Goal: Browse casually

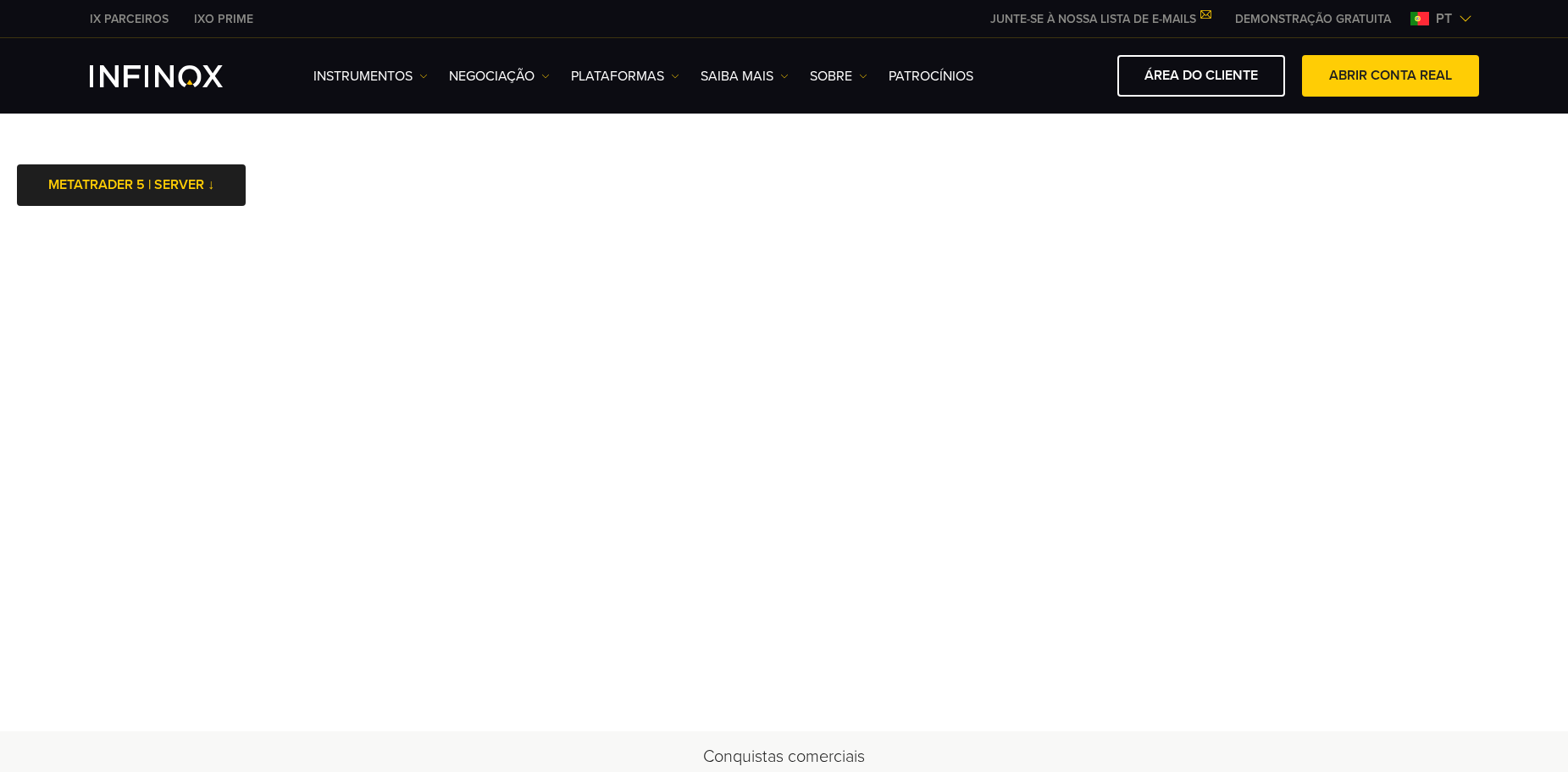
click at [149, 152] on body "IX PARCEIROS IXO PRIME JUNTE-SE À NOSSA LISTA DE E-MAILS Nunca perca uma oportu…" at bounding box center [784, 752] width 1568 height 1506
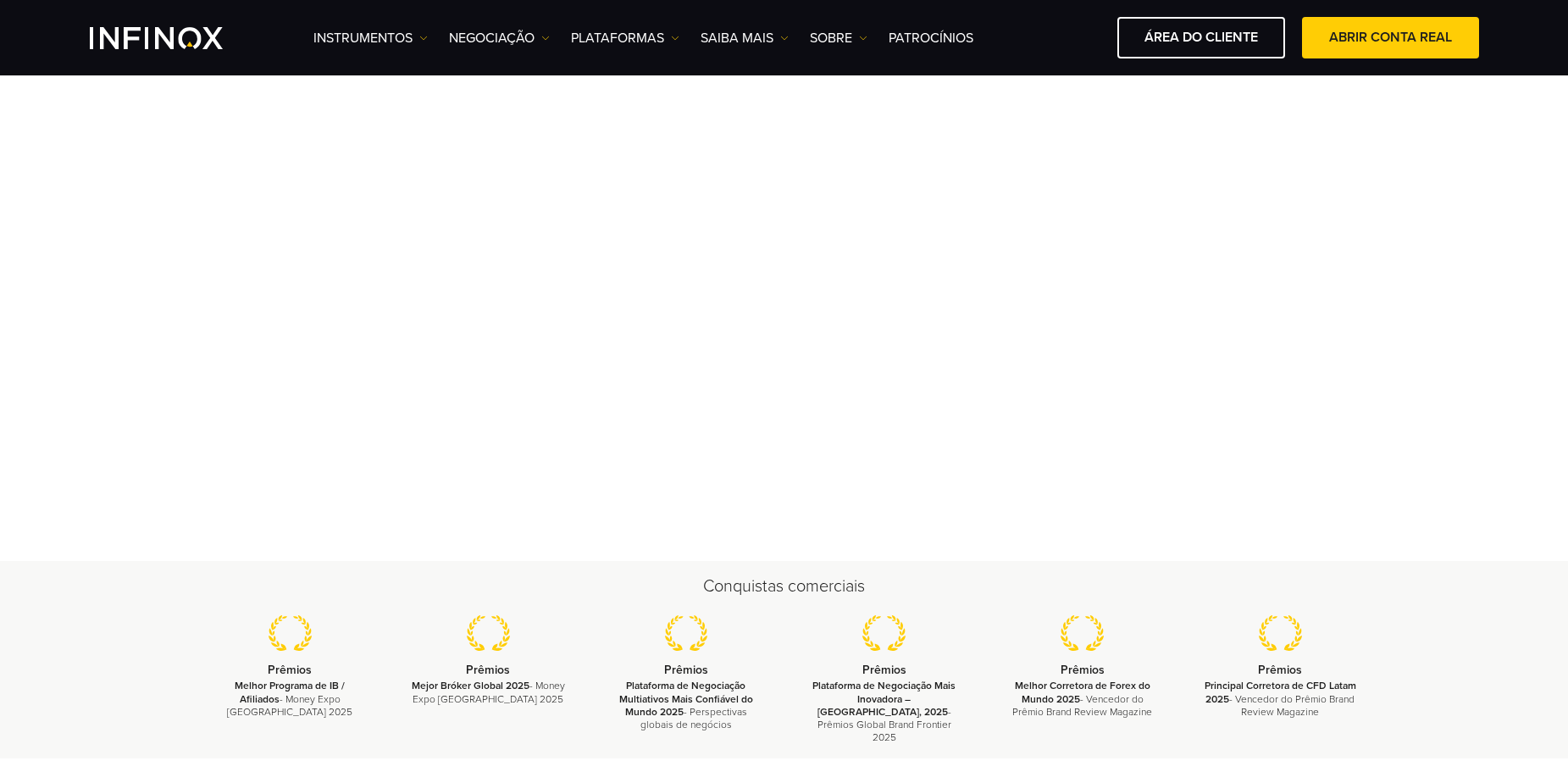
click at [985, 567] on div "Conquistas comerciais Prêmios Melhor Programa de IB / Afiliados - Money Expo Mé…" at bounding box center [784, 659] width 1568 height 196
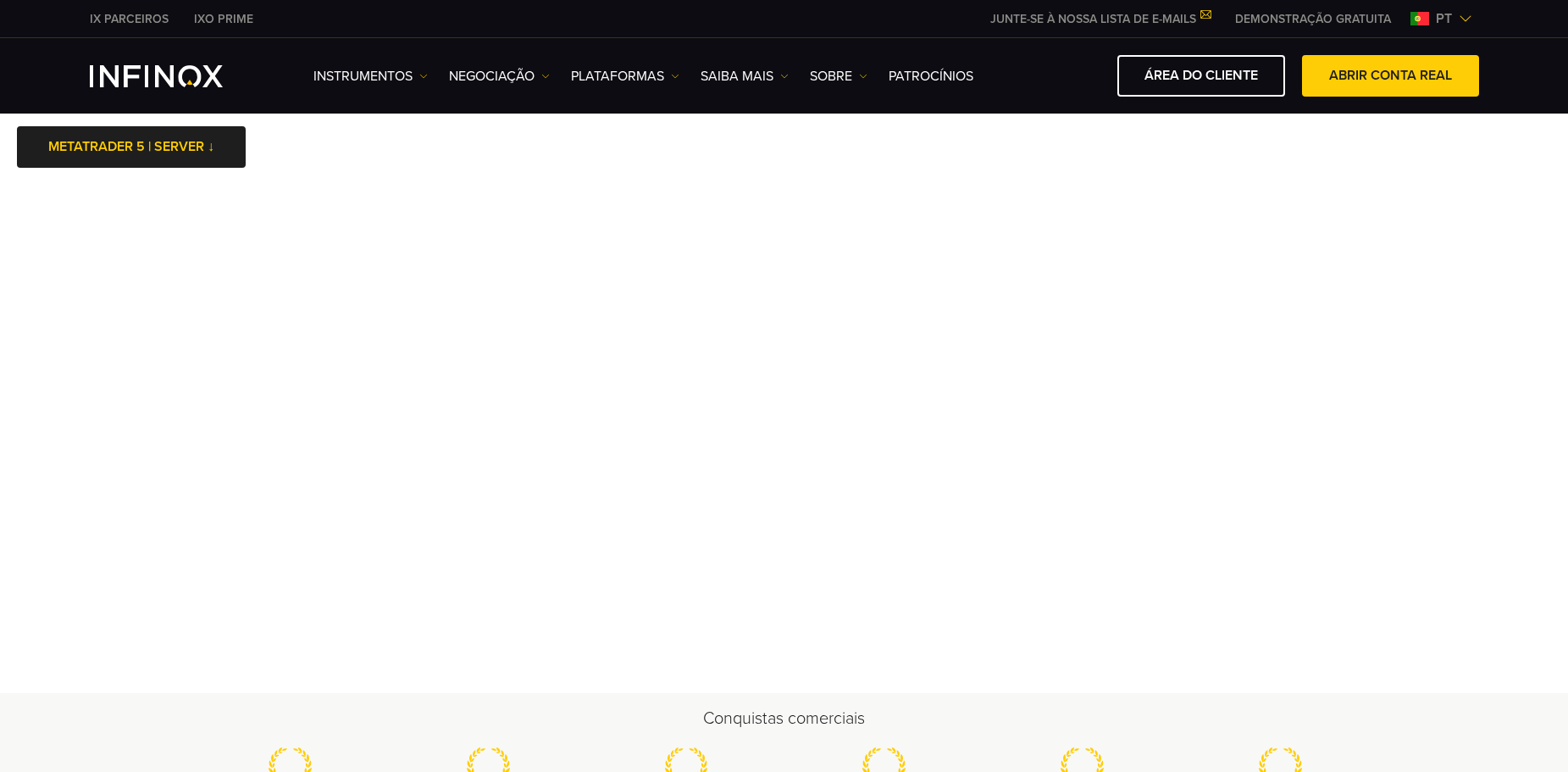
scroll to position [85, 0]
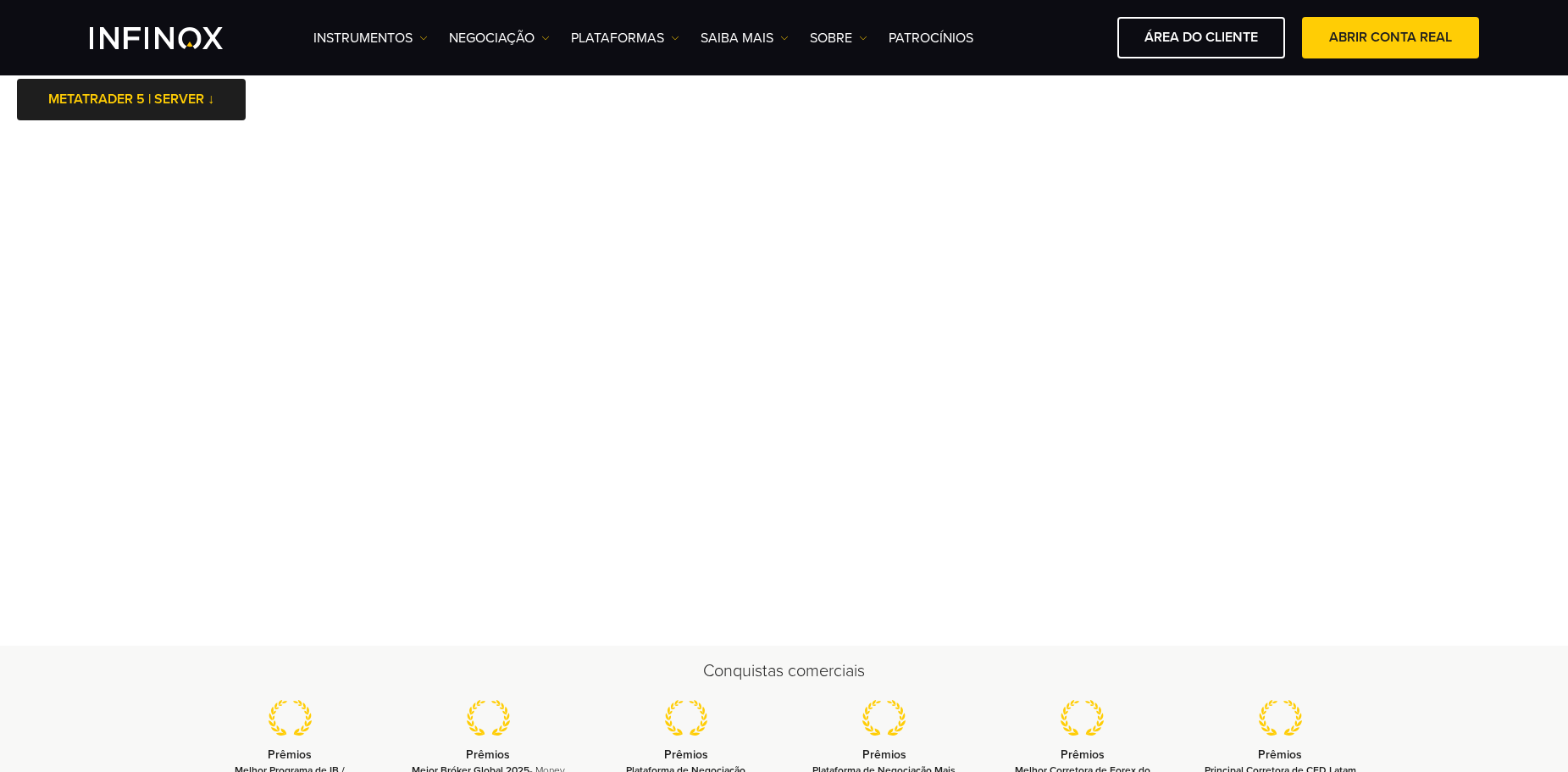
click at [1052, 651] on div "Conquistas comerciais Prêmios Melhor Programa de IB / Afiliados - Money Expo Mé…" at bounding box center [784, 743] width 1568 height 196
